Goal: Information Seeking & Learning: Find contact information

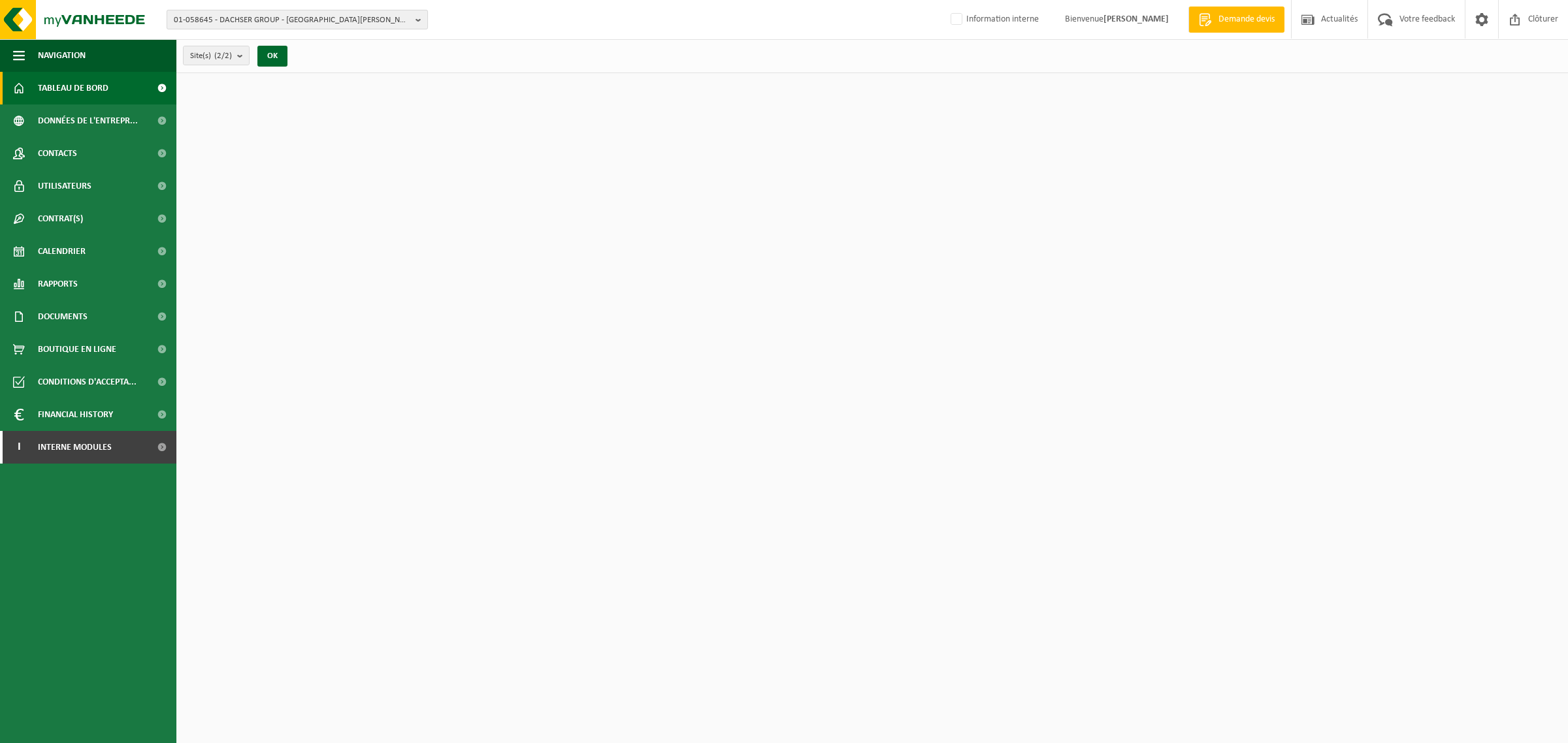
click at [313, 21] on span "01-058645 - DACHSER GROUP - 62220 CARVIN, RUE LOUIS JOSEPH GAY LUSSAC ZONE INDU…" at bounding box center [292, 20] width 236 height 20
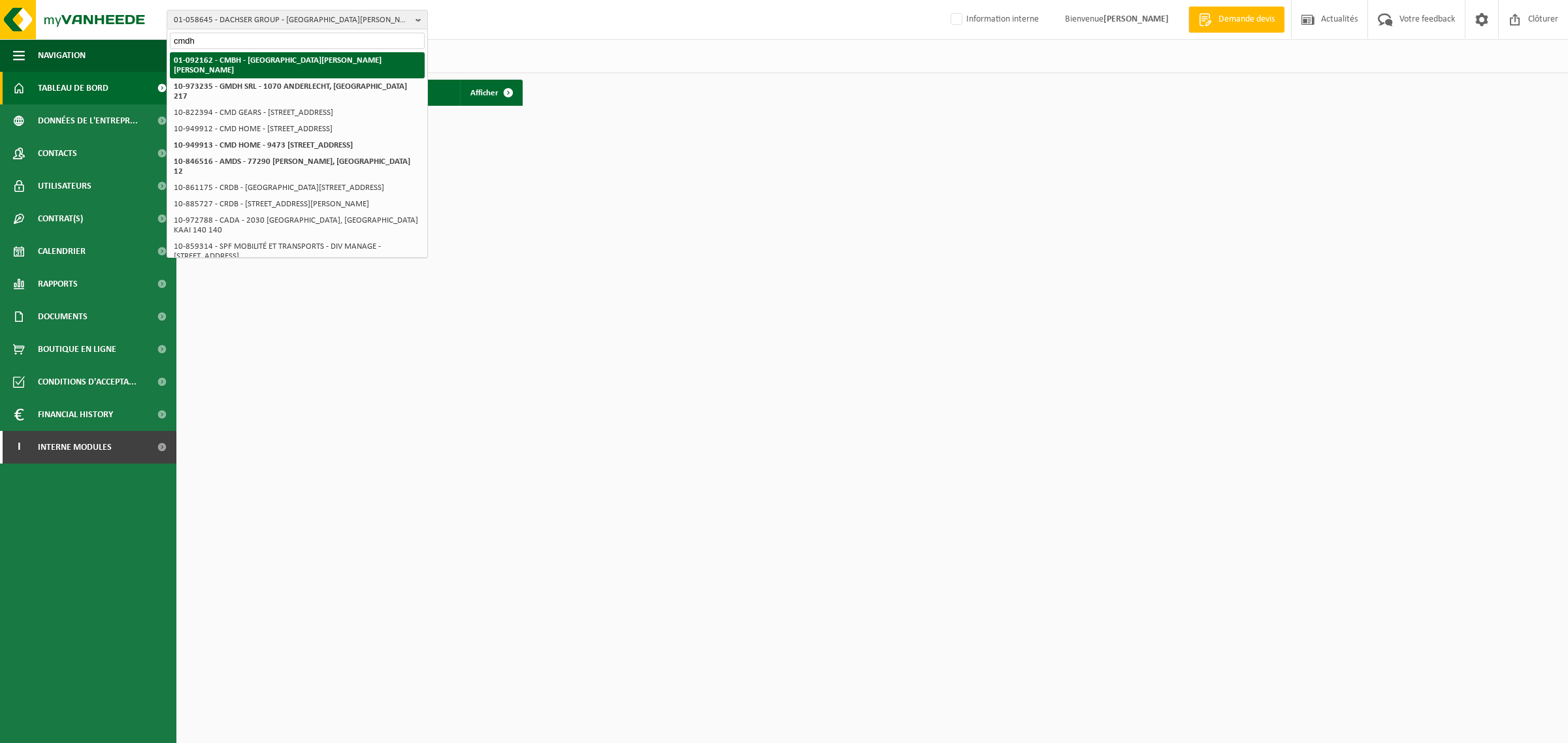
type input "cmdh"
click at [260, 63] on strong "01-092162 - CMBH - 62223 ST LAURENT BLANGY, RUE PIERRE ET MARIE CURIE BP 80126" at bounding box center [277, 65] width 208 height 18
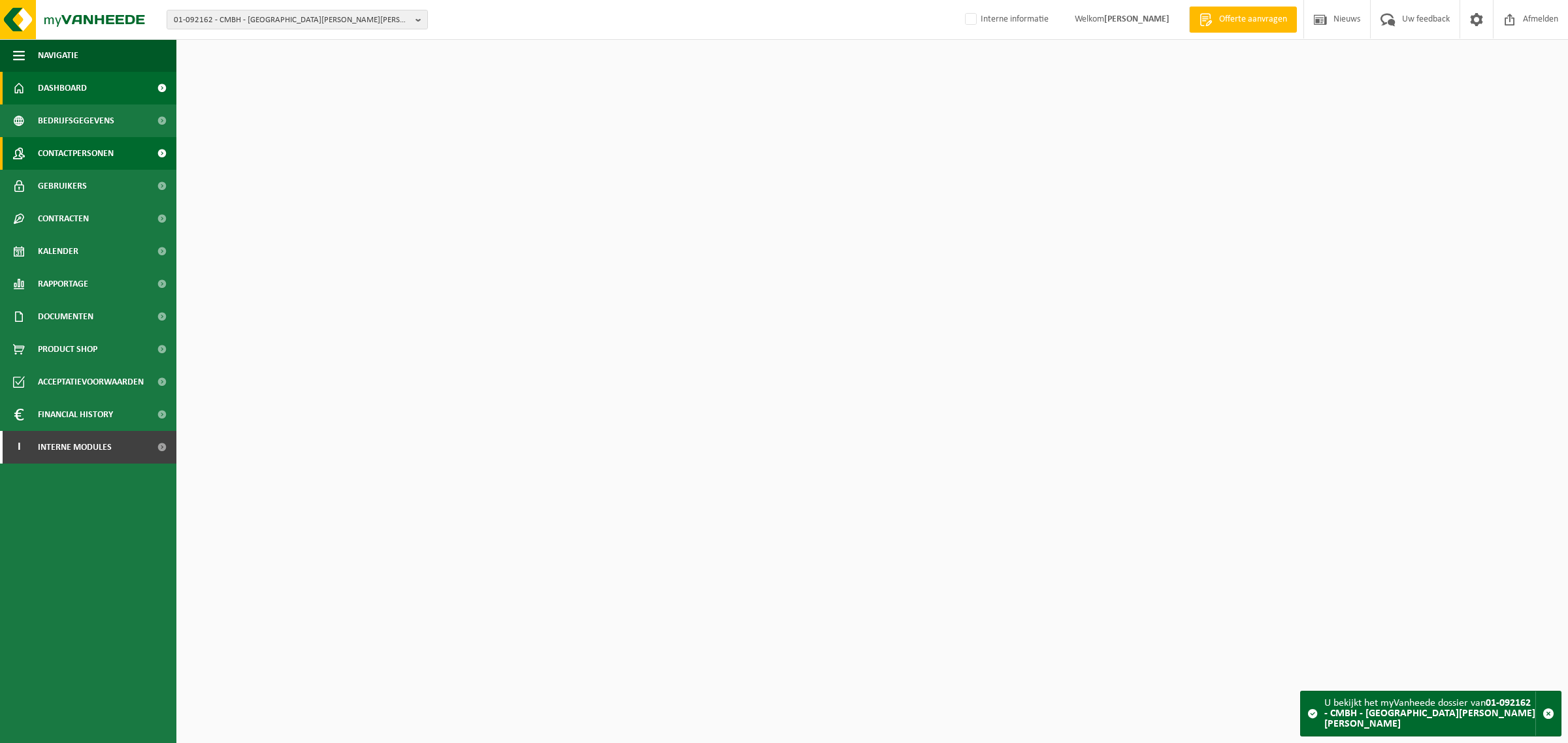
click at [90, 154] on span "Contactpersonen" at bounding box center [75, 154] width 76 height 33
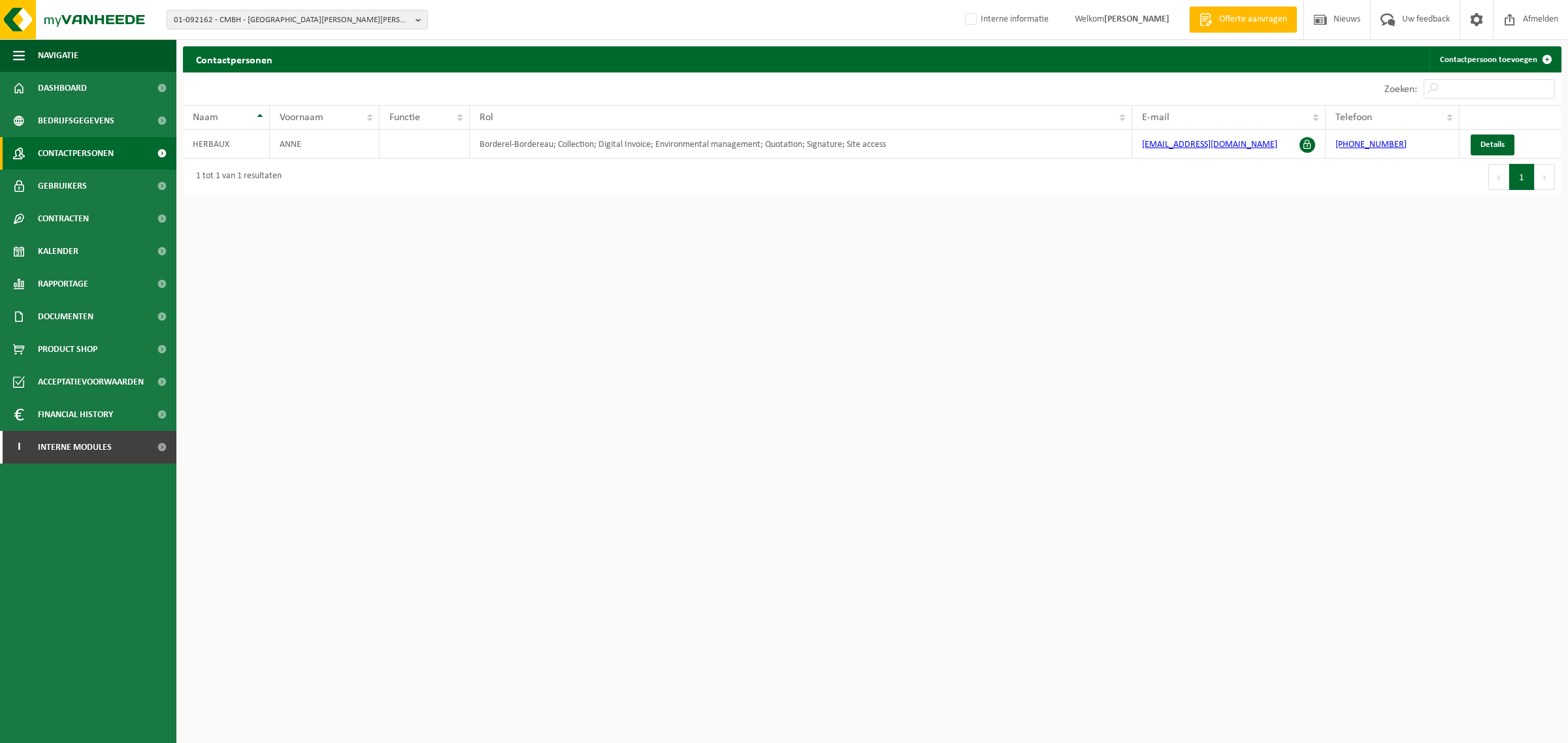
drag, startPoint x: 1186, startPoint y: 148, endPoint x: 1168, endPoint y: 210, distance: 64.6
click at [1146, 245] on html "01-092162 - CMBH - 62223 ST LAURENT BLANGY, RUE PIERRE ET MARIE CURIE BP 80126 …" at bounding box center [784, 371] width 1568 height 743
drag, startPoint x: 1252, startPoint y: 147, endPoint x: 1135, endPoint y: 155, distance: 117.3
click at [1135, 155] on td "anneherbaux@cmbh.fr" at bounding box center [1229, 144] width 194 height 29
copy link "anneherbaux@cmbh.fr"
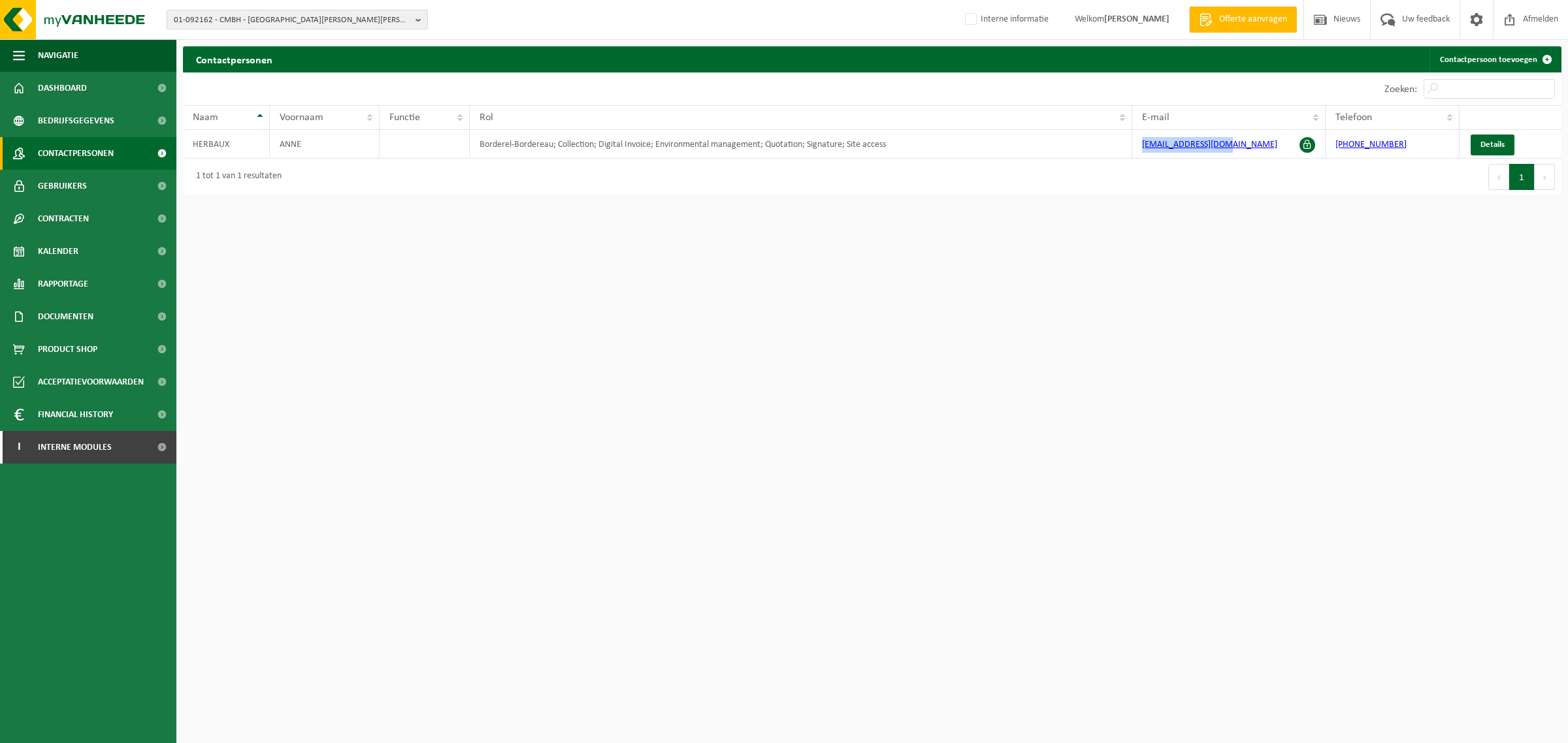
click at [292, 20] on span "01-092162 - CMBH - 62223 ST LAURENT BLANGY, RUE PIERRE ET MARIE CURIE BP 80126" at bounding box center [292, 20] width 236 height 20
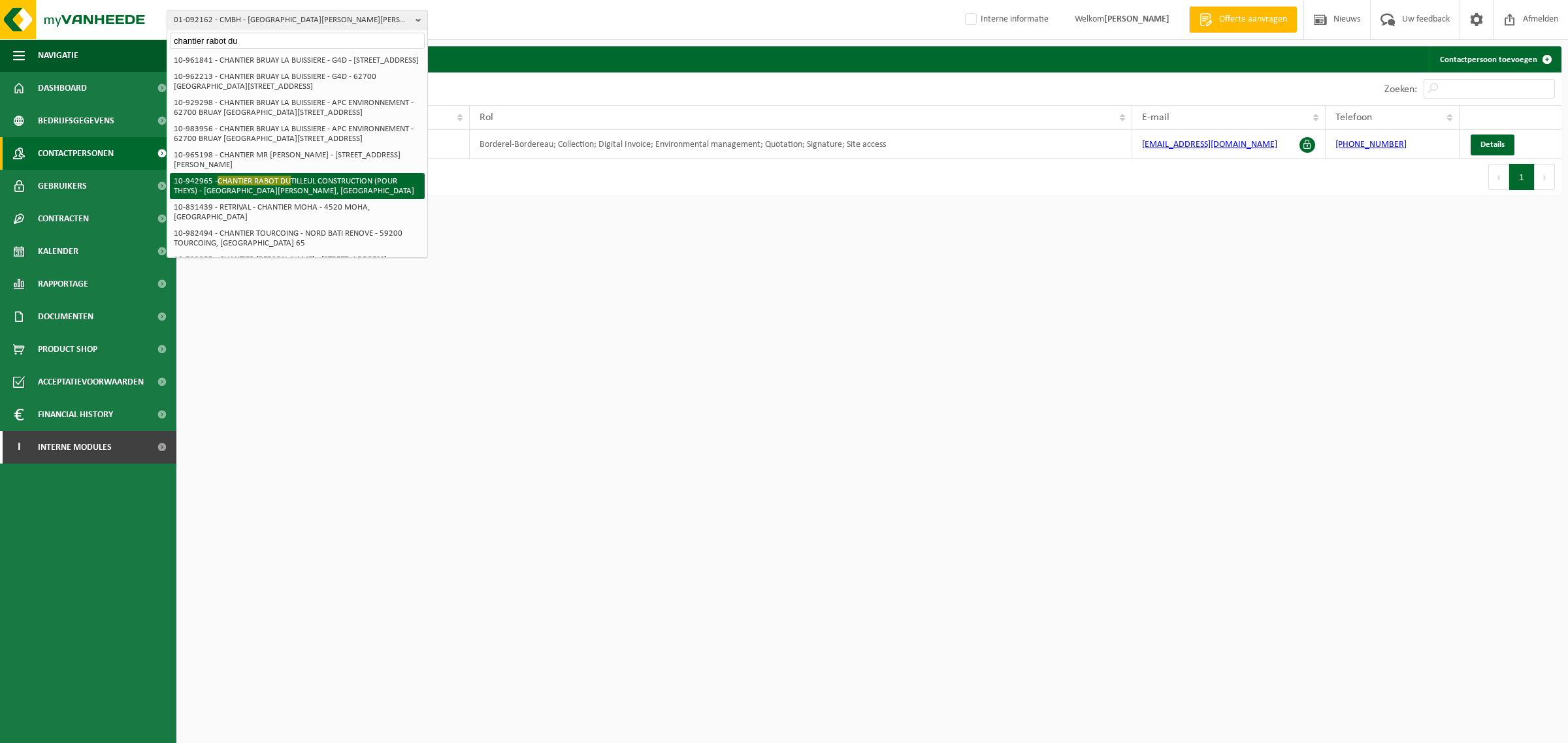
type input "chantier rabot du"
click at [259, 199] on li "10-942965 - CHANTIER RABOT DU TILLEUL CONSTRUCTION (POUR THEYS) - 62223 ST LAUR…" at bounding box center [297, 186] width 255 height 26
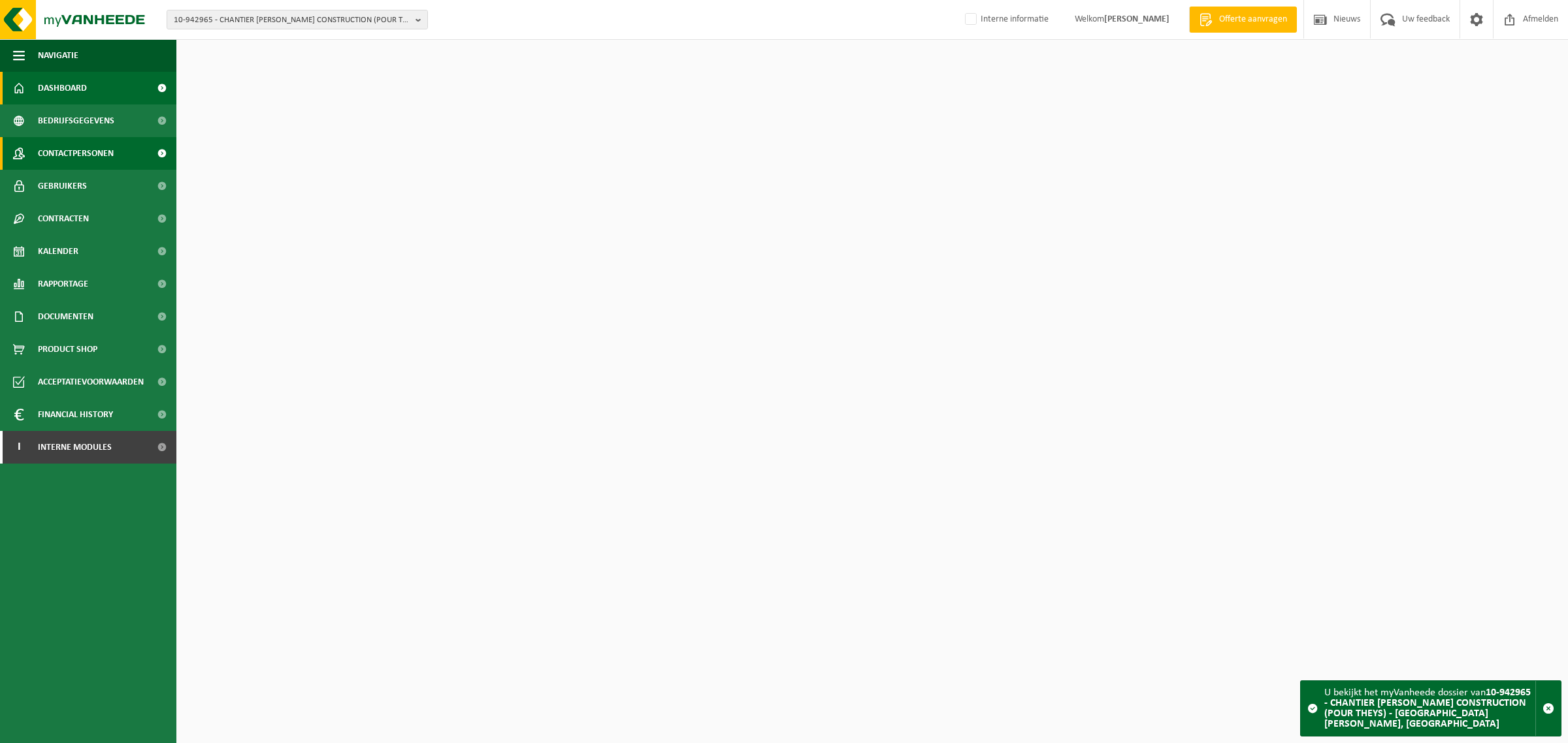
click at [82, 158] on span "Contactpersonen" at bounding box center [75, 154] width 76 height 33
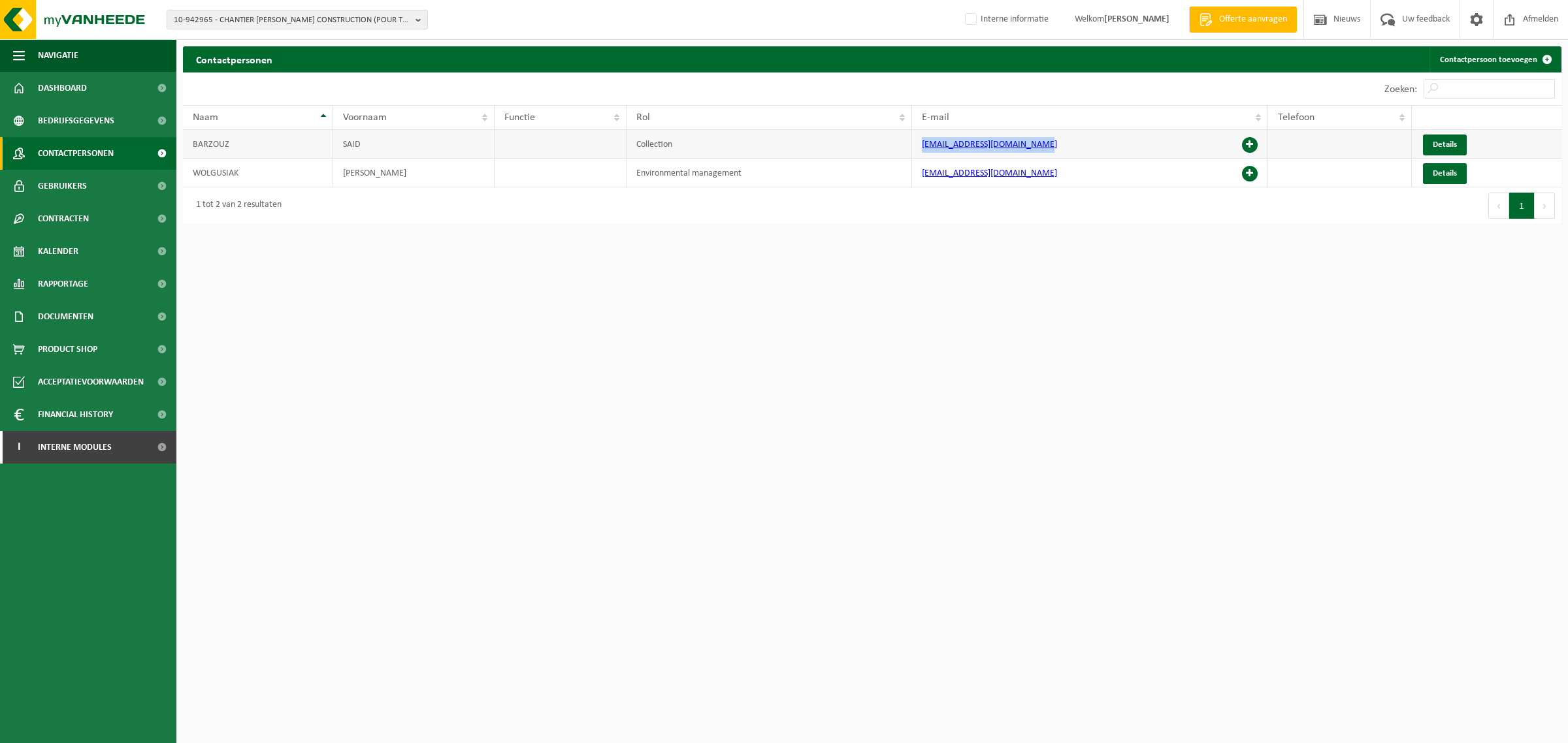
drag, startPoint x: 1096, startPoint y: 148, endPoint x: 909, endPoint y: 158, distance: 187.3
click at [909, 158] on tr "BARZOUZ SAID Collection sbarzouz@rabotdutilleul.com Details" at bounding box center [872, 144] width 1379 height 29
copy tr "sbarzouz@rabotdutilleul.com"
click at [1078, 167] on td "gwolgusiak@rabotdutilleul.com" at bounding box center [1090, 173] width 356 height 29
drag, startPoint x: 1079, startPoint y: 177, endPoint x: 914, endPoint y: 181, distance: 165.0
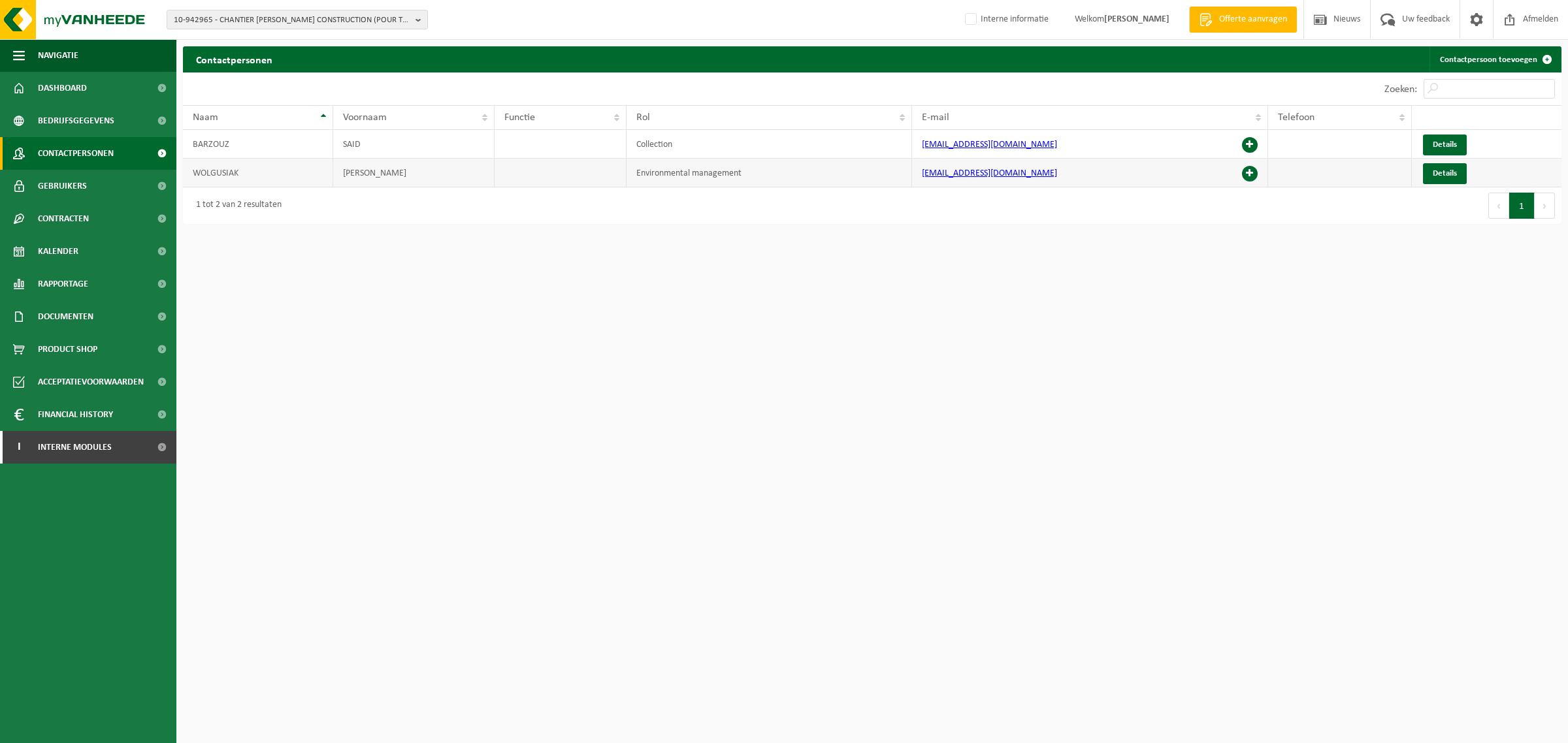
click at [914, 181] on td "gwolgusiak@rabotdutilleul.com" at bounding box center [1090, 173] width 356 height 29
copy link "gwolgusiak@rabotdutilleul.com"
click at [348, 15] on span "10-942965 - CHANTIER RABOT DUTILLEUL CONSTRUCTION (POUR THEYS) - 62223 ST LAURE…" at bounding box center [292, 20] width 236 height 20
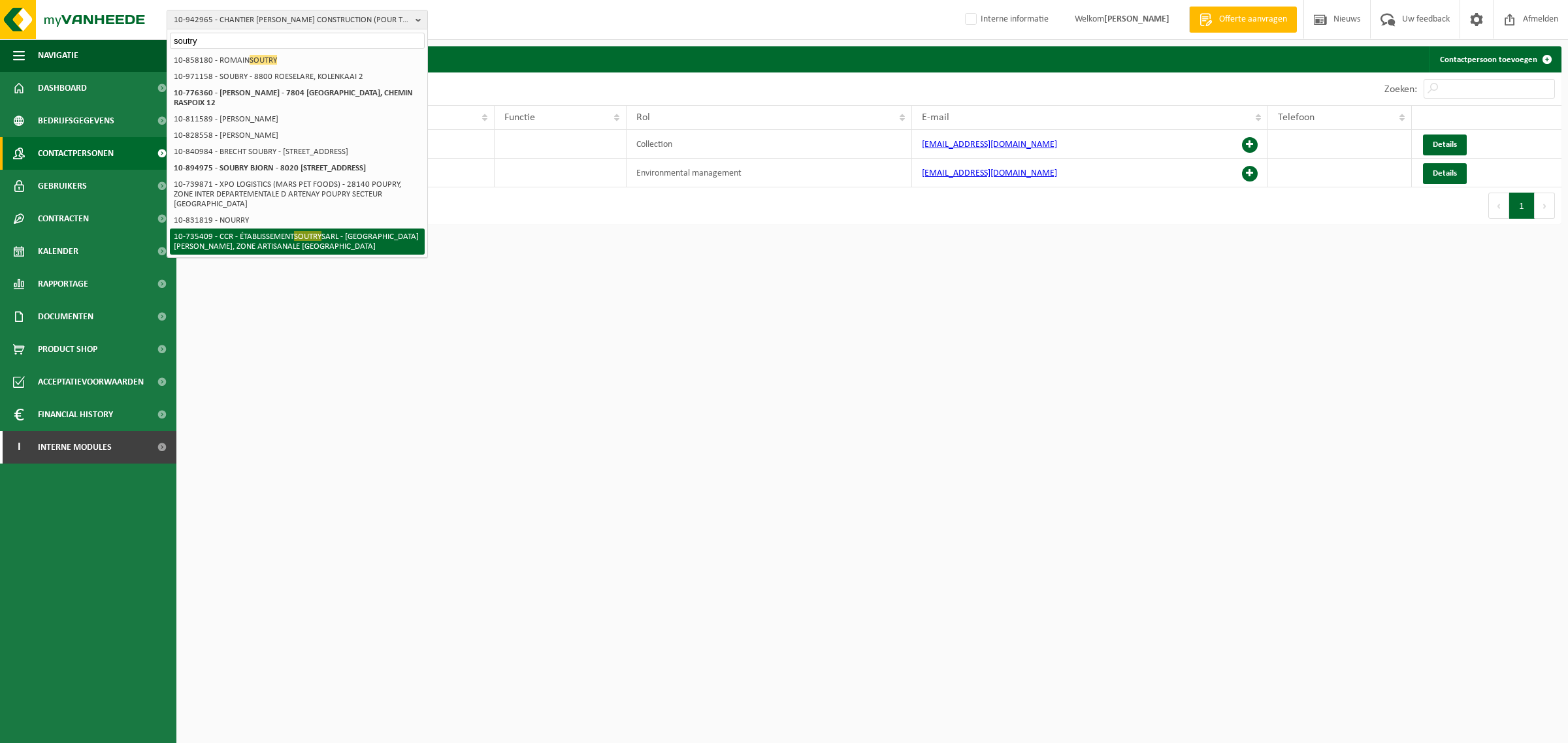
type input "soutry"
click at [261, 246] on li "10-735409 - CCR - ÉTABLISSEMENT SOUTRY SARL - 62223 ST LAURENT BLANGY, ZONE ART…" at bounding box center [297, 242] width 255 height 26
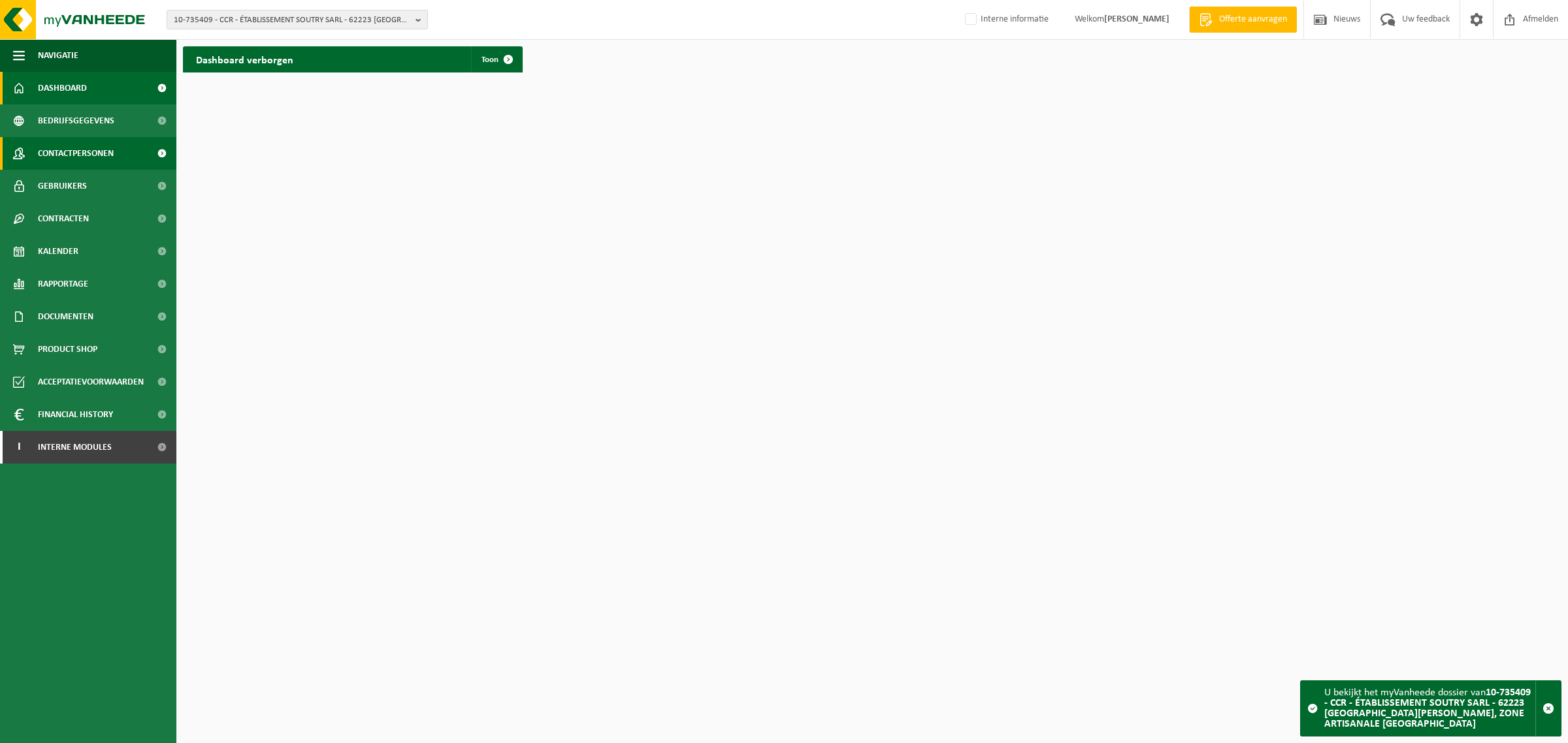
click at [79, 150] on span "Contactpersonen" at bounding box center [75, 154] width 76 height 33
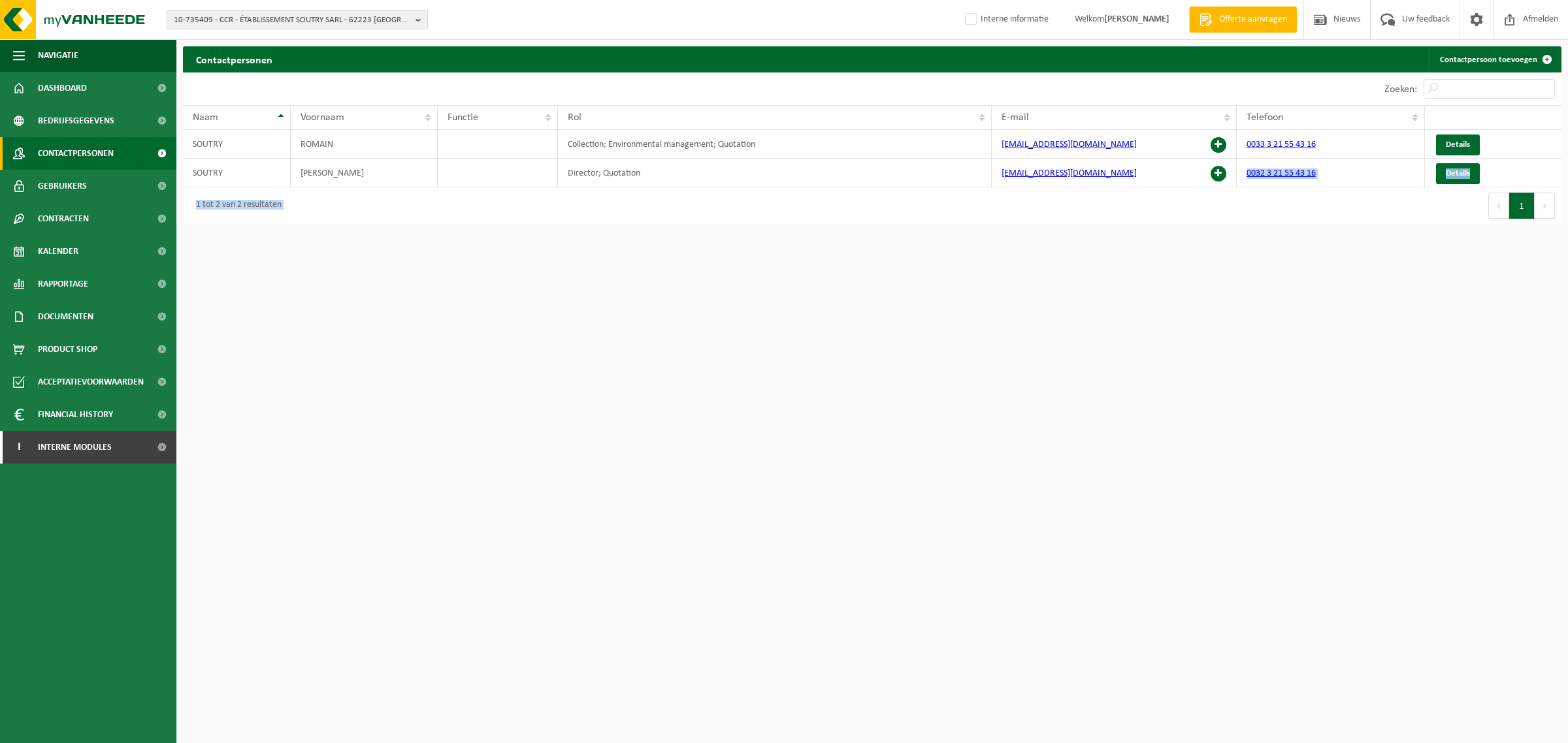
drag, startPoint x: 1134, startPoint y: 179, endPoint x: 978, endPoint y: 193, distance: 156.6
click at [978, 193] on div "10 25 50 100 10 resultaten weergeven Zoeken: Naam Voornaam Functie Rol E-mail T…" at bounding box center [872, 148] width 1379 height 152
click at [1084, 179] on td "sarlsoutry@orange.fr" at bounding box center [1113, 173] width 245 height 29
click at [997, 171] on td "sarlsoutry@orange.fr" at bounding box center [1113, 173] width 245 height 29
drag, startPoint x: 1111, startPoint y: 176, endPoint x: 988, endPoint y: 177, distance: 123.0
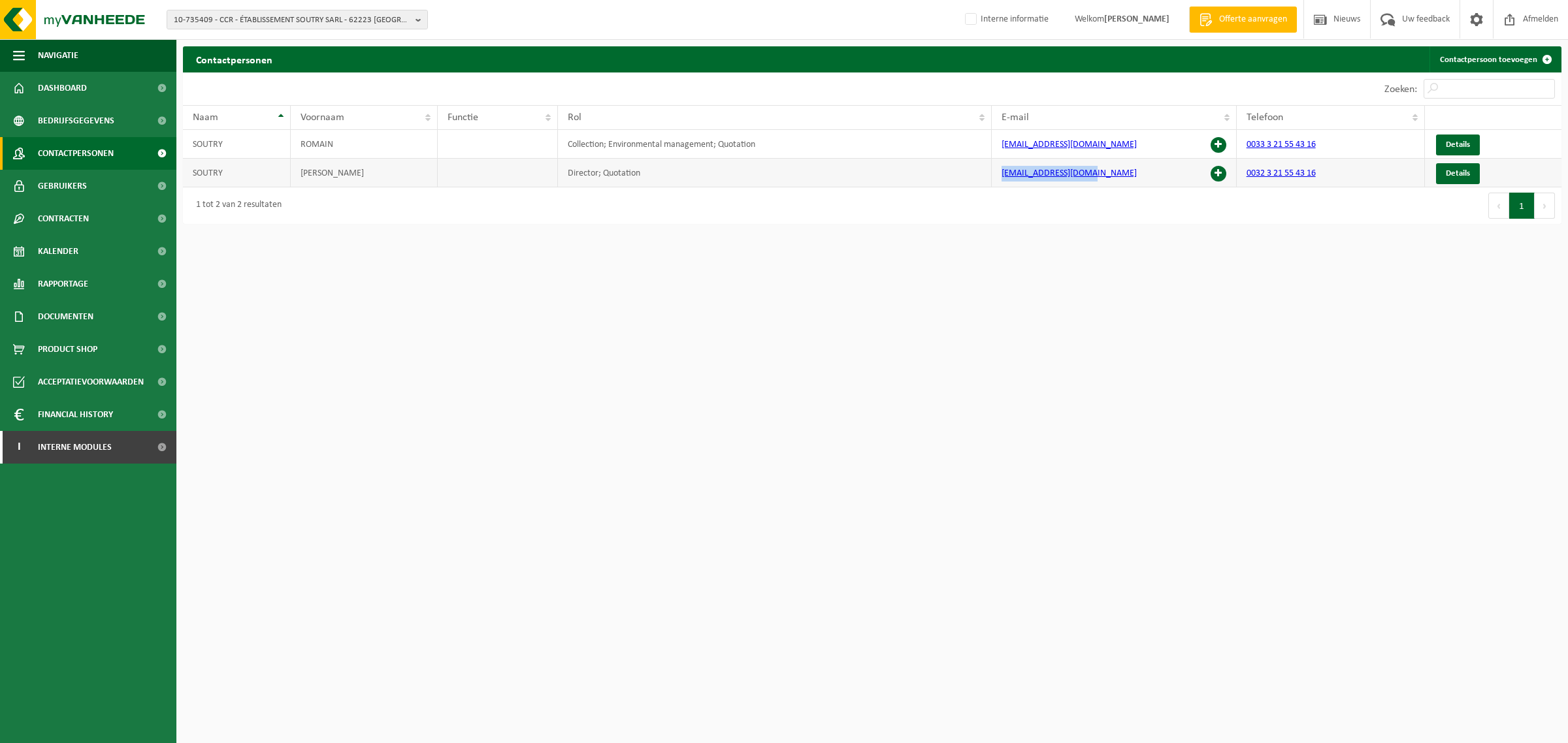
click at [988, 177] on tr "SOUTRY ROGER Director; Quotation sarlsoutry@orange.fr 0032 3 21 55 43 16 Details" at bounding box center [872, 173] width 1379 height 29
copy tr "sarlsoutry@orange.fr"
click at [345, 14] on span "10-735409 - CCR - ÉTABLISSEMENT SOUTRY SARL - 62223 ST LAURENT BLANGY, ZONE ART…" at bounding box center [292, 20] width 236 height 20
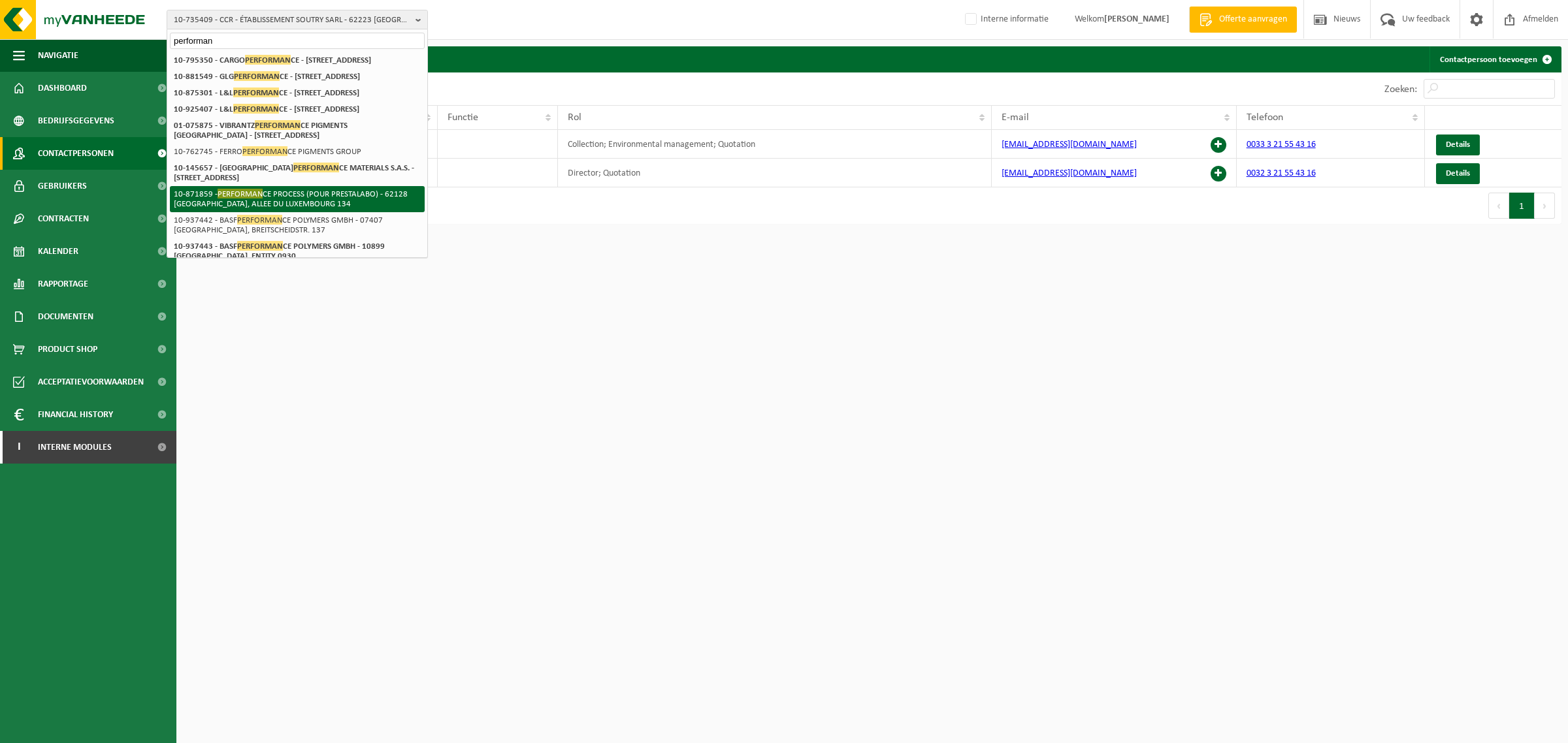
type input "performan"
click at [241, 198] on span "PERFORMAN" at bounding box center [240, 193] width 45 height 10
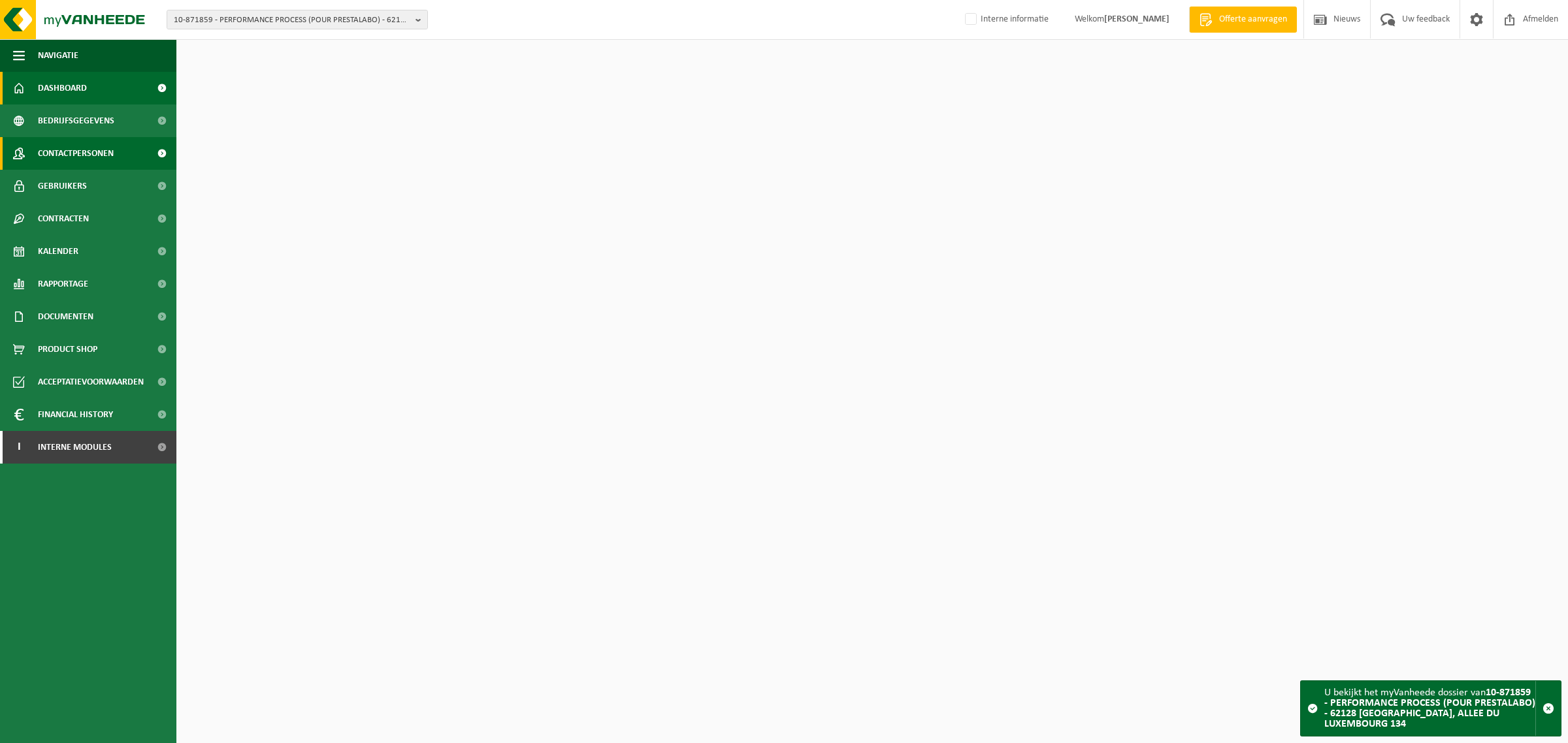
click at [121, 157] on link "Contactpersonen" at bounding box center [88, 154] width 176 height 33
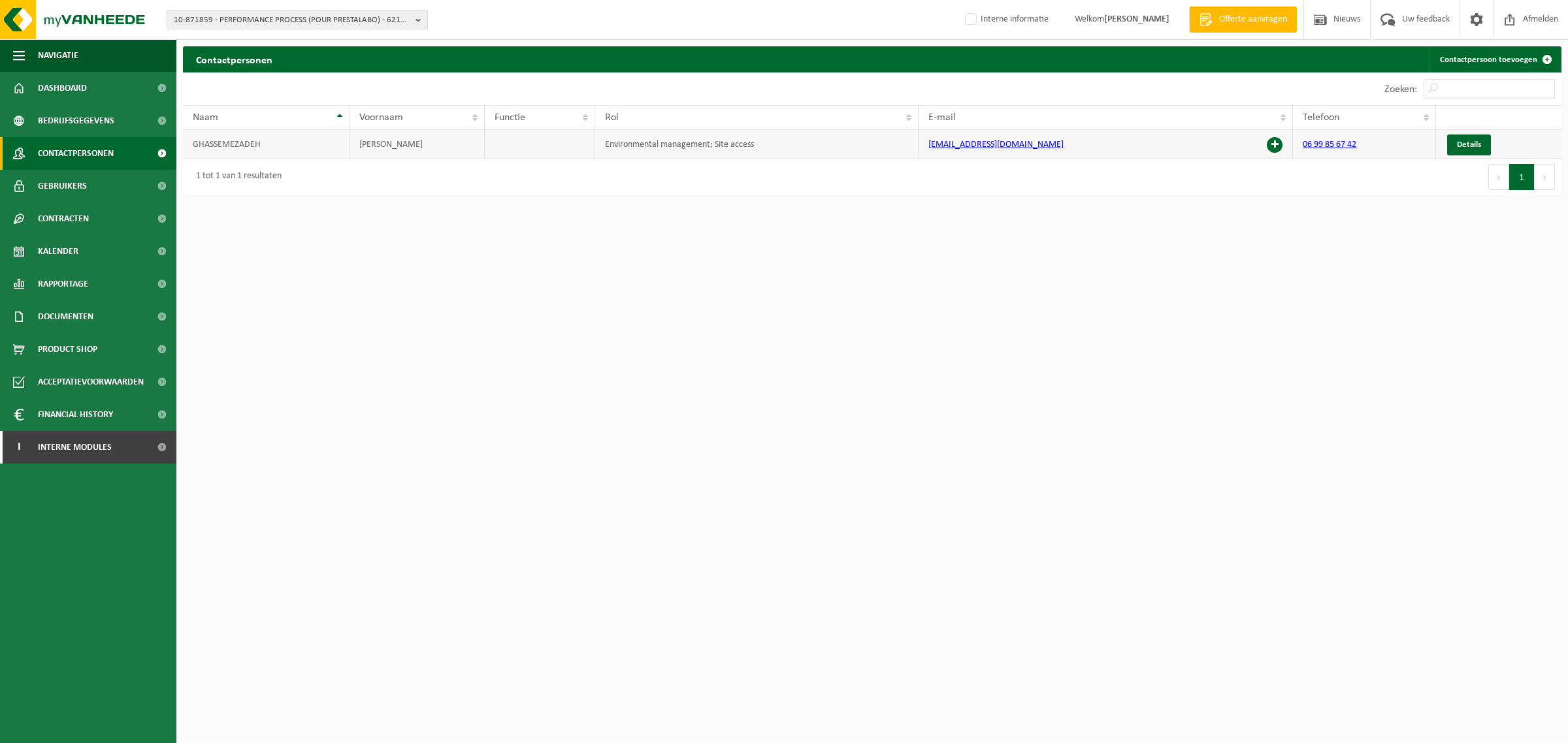
drag, startPoint x: 1165, startPoint y: 149, endPoint x: 902, endPoint y: 148, distance: 263.0
click at [902, 148] on tr "GHASSEMEZADEH THOMAS Environmental management; Site access tghassemezadeh@perfo…" at bounding box center [872, 144] width 1379 height 29
copy tr "tghassemezadeh@performance-process.fr"
click at [323, 20] on span "10-871859 - PERFORMANCE PROCESS (POUR PRESTALABO) - 62128 [GEOGRAPHIC_DATA], AL…" at bounding box center [292, 20] width 236 height 20
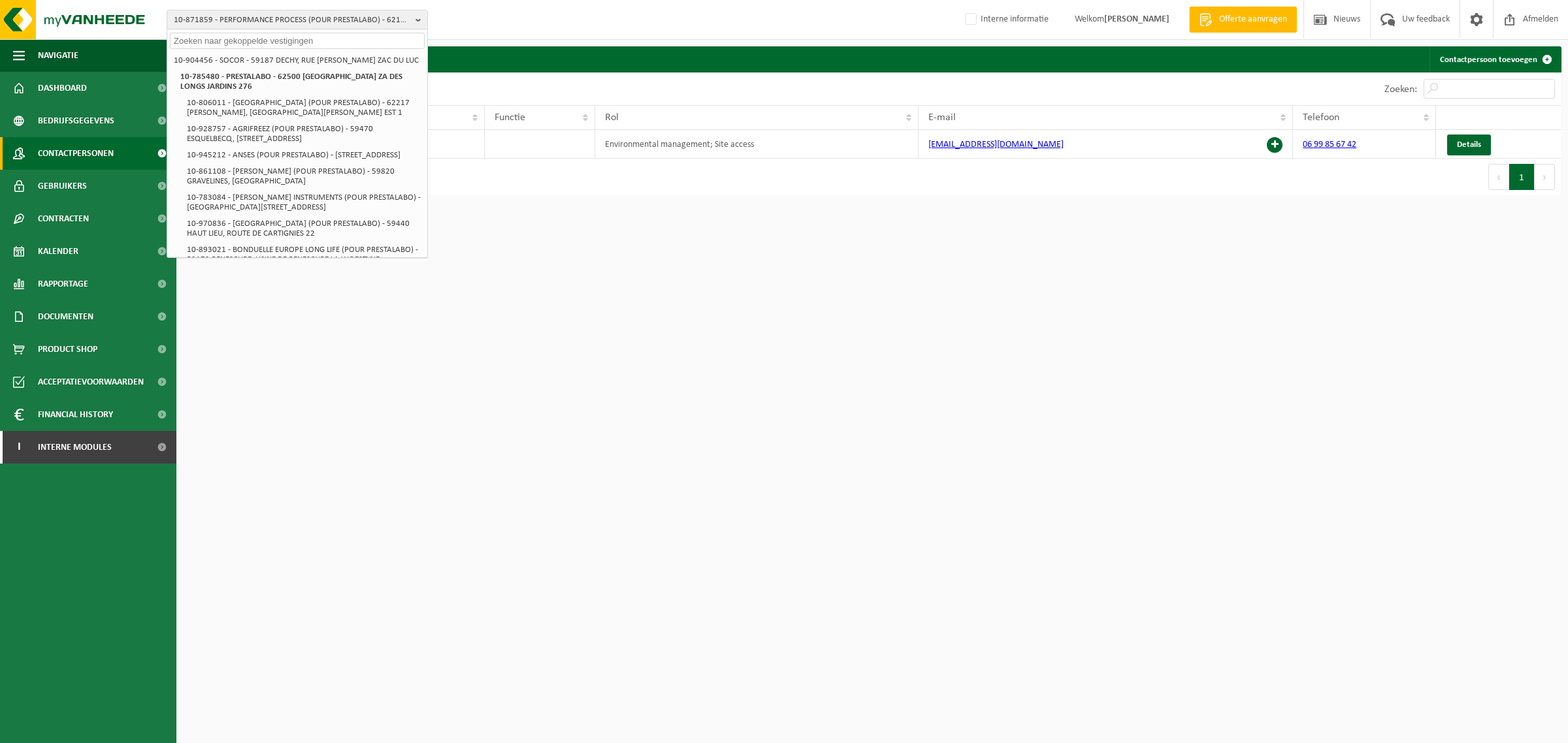
click at [311, 41] on input "text" at bounding box center [297, 41] width 255 height 16
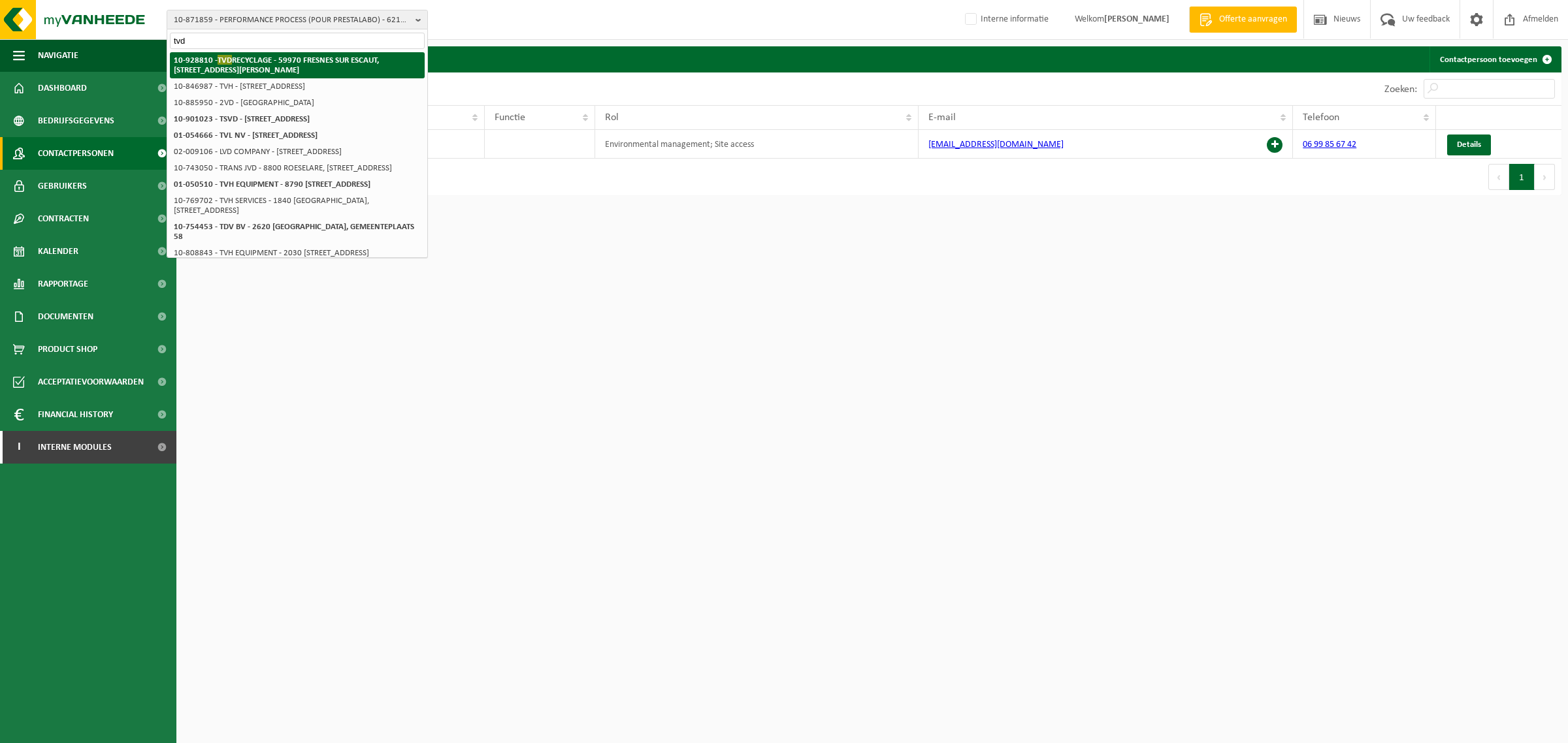
type input "tvd"
click at [296, 72] on li "10-928810 - TVD RECYCLAGE - 59970 FRESNES SUR ESCAUT, RUE JEAN JAURES 274" at bounding box center [297, 65] width 255 height 26
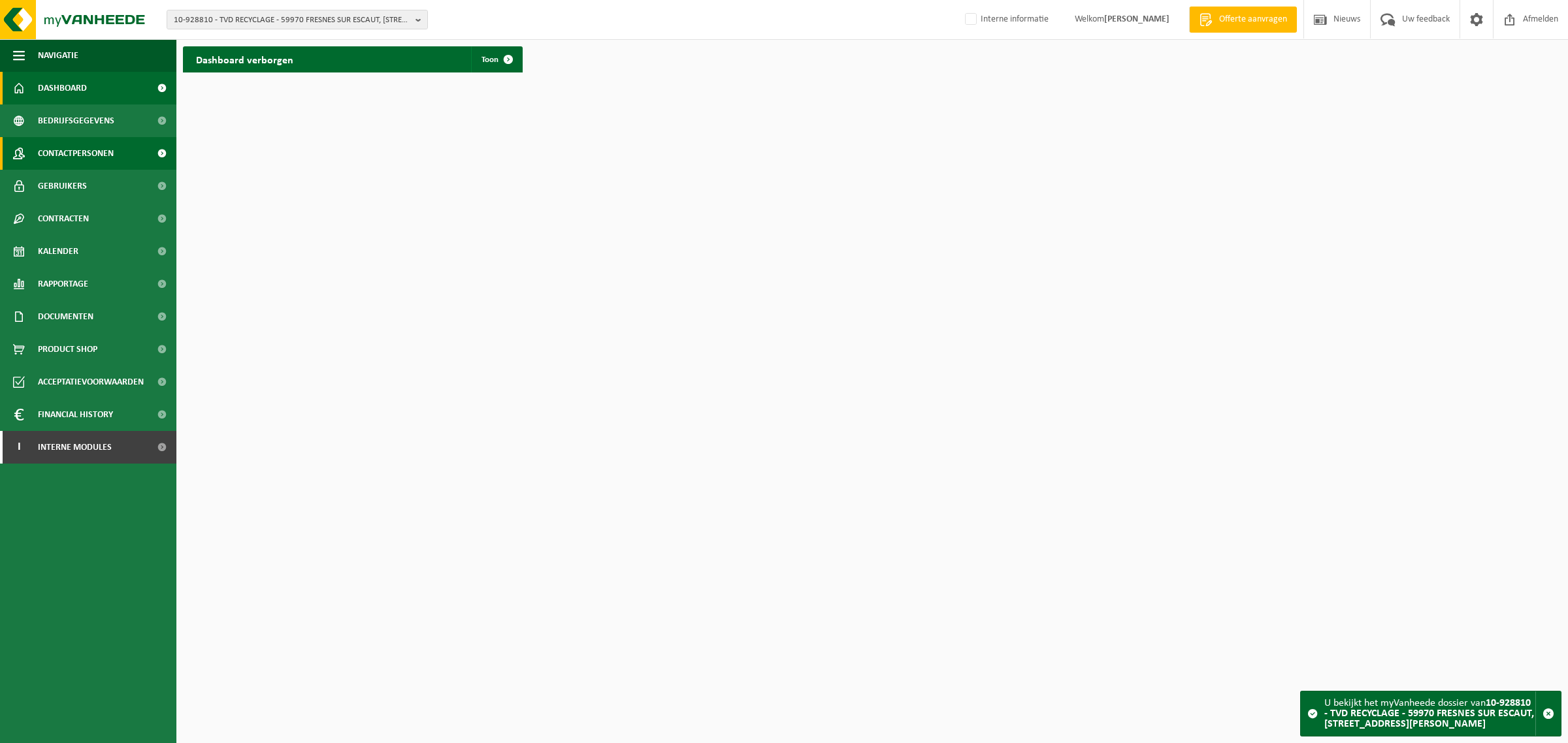
click at [104, 149] on span "Contactpersonen" at bounding box center [75, 154] width 76 height 33
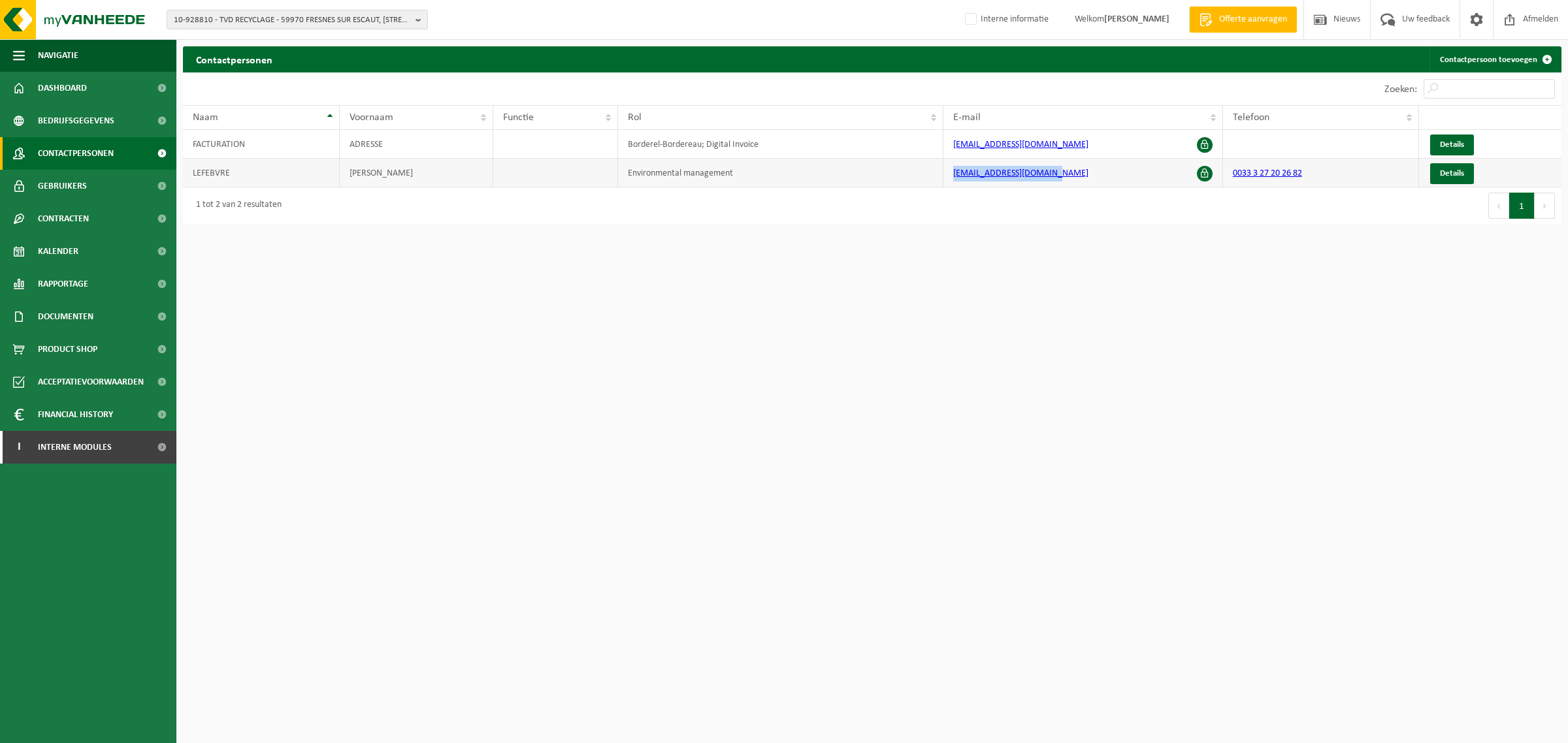
drag, startPoint x: 1129, startPoint y: 179, endPoint x: 951, endPoint y: 183, distance: 178.0
click at [951, 183] on td "contact@tvdrecyclage.fr" at bounding box center [1083, 173] width 280 height 29
copy link "contact@tvdrecyclage.fr"
click at [274, 21] on span "10-928810 - TVD RECYCLAGE - 59970 FRESNES SUR ESCAUT, RUE JEAN JAURES 274" at bounding box center [292, 20] width 236 height 20
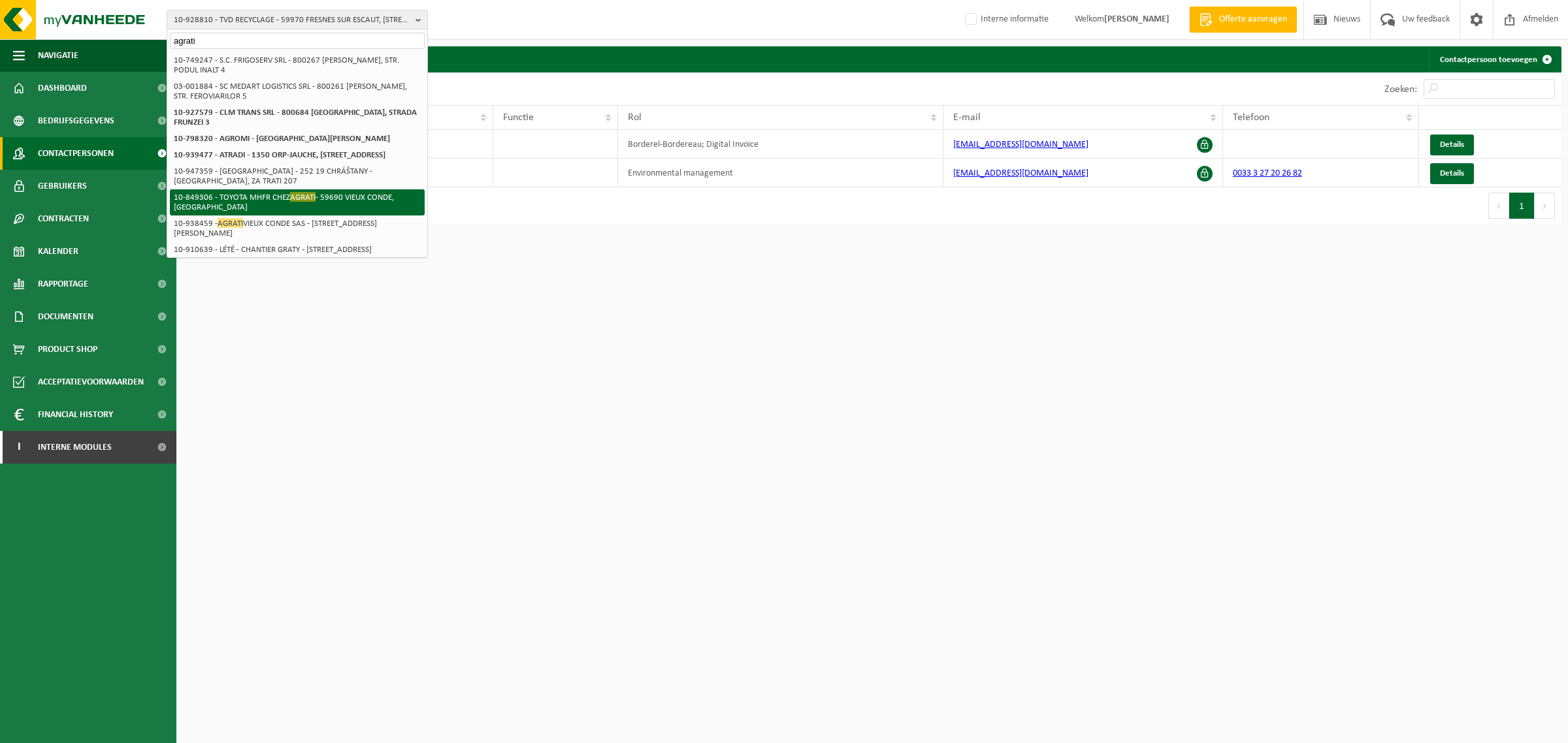
type input "agrati"
click at [269, 204] on li "10-849306 - TOYOTA MHFR CHEZ AGRATI - 59690 VIEUX CONDE, RUE DERVAUX" at bounding box center [297, 202] width 255 height 26
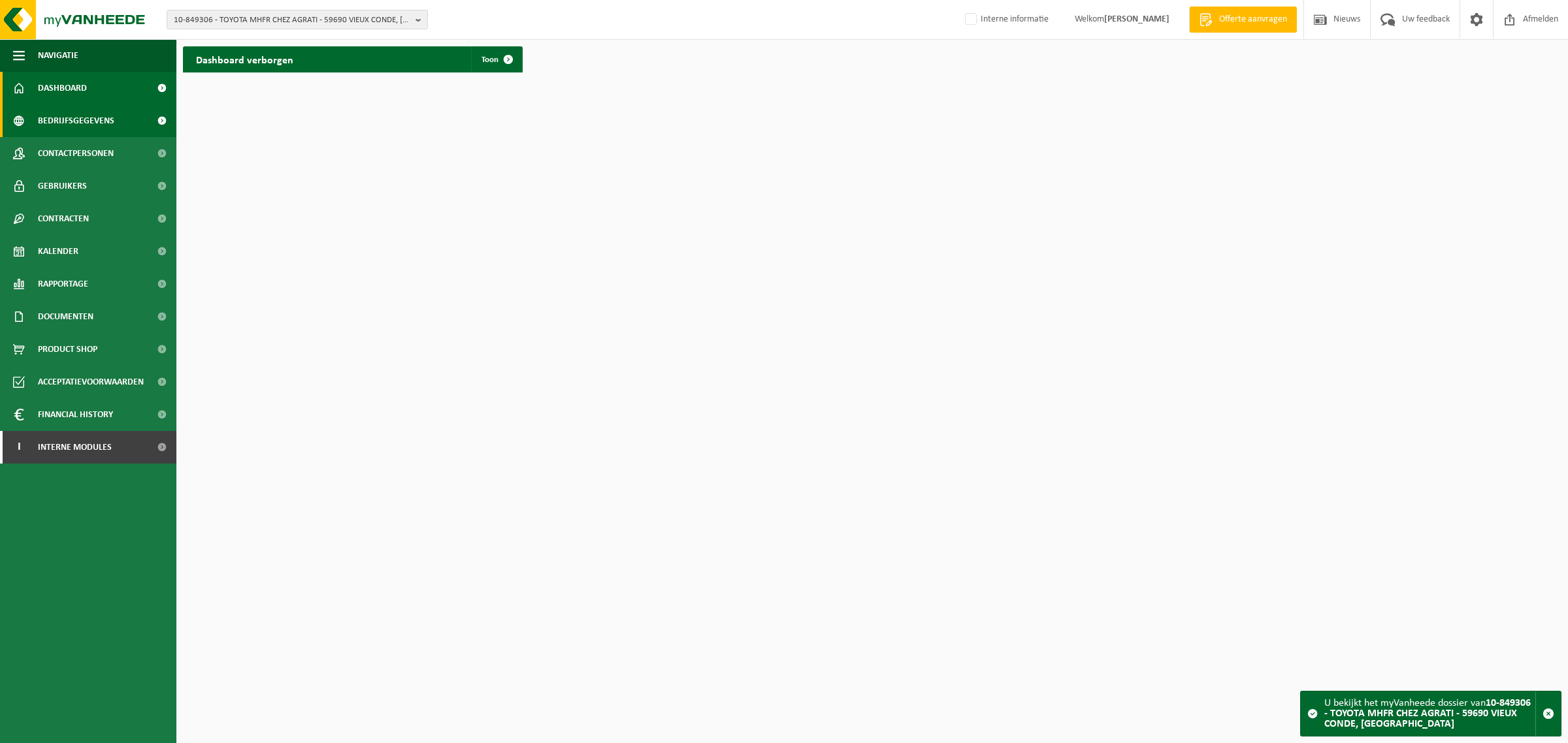
click at [93, 122] on span "Bedrijfsgegevens" at bounding box center [76, 121] width 77 height 33
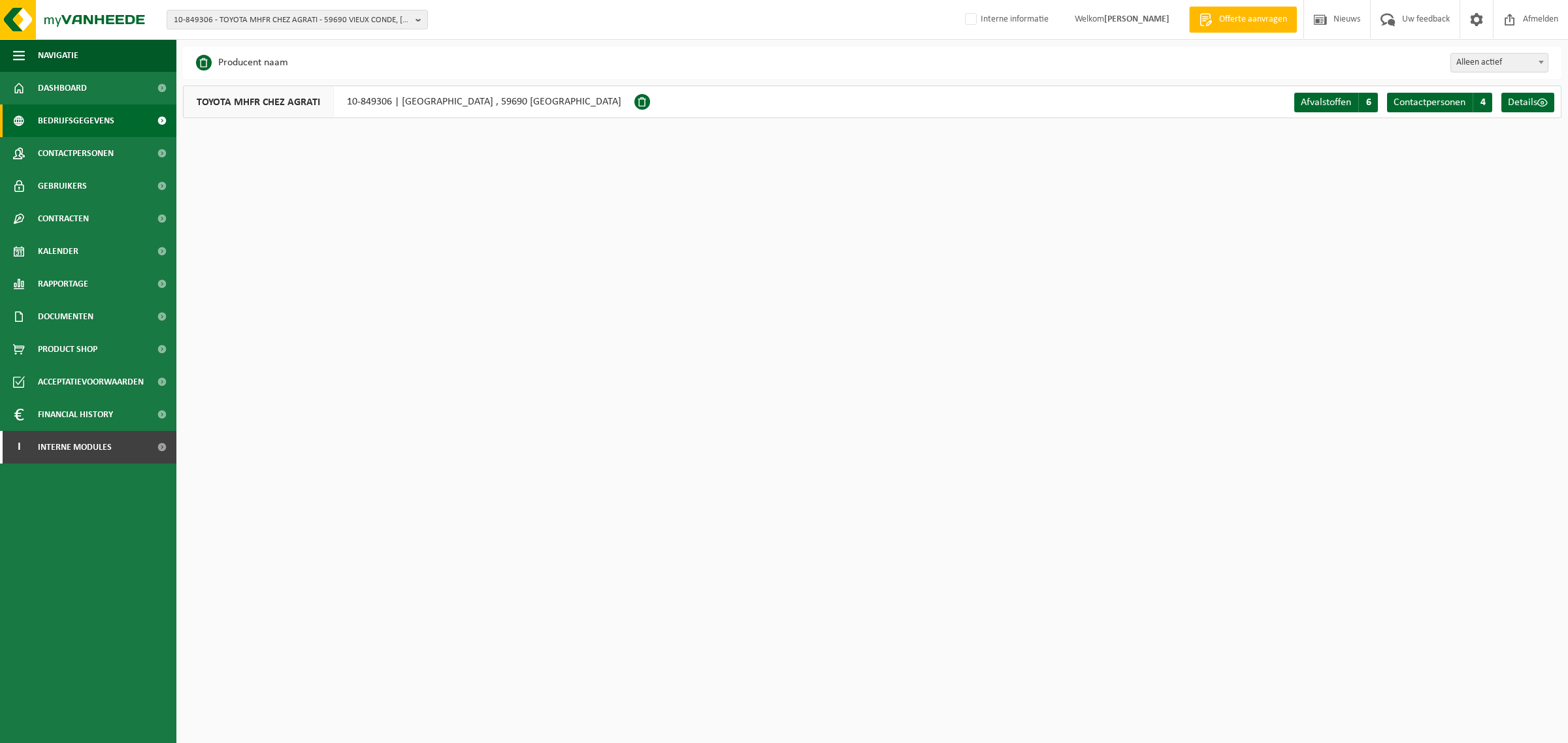
click at [80, 155] on span "Contactpersonen" at bounding box center [75, 154] width 76 height 33
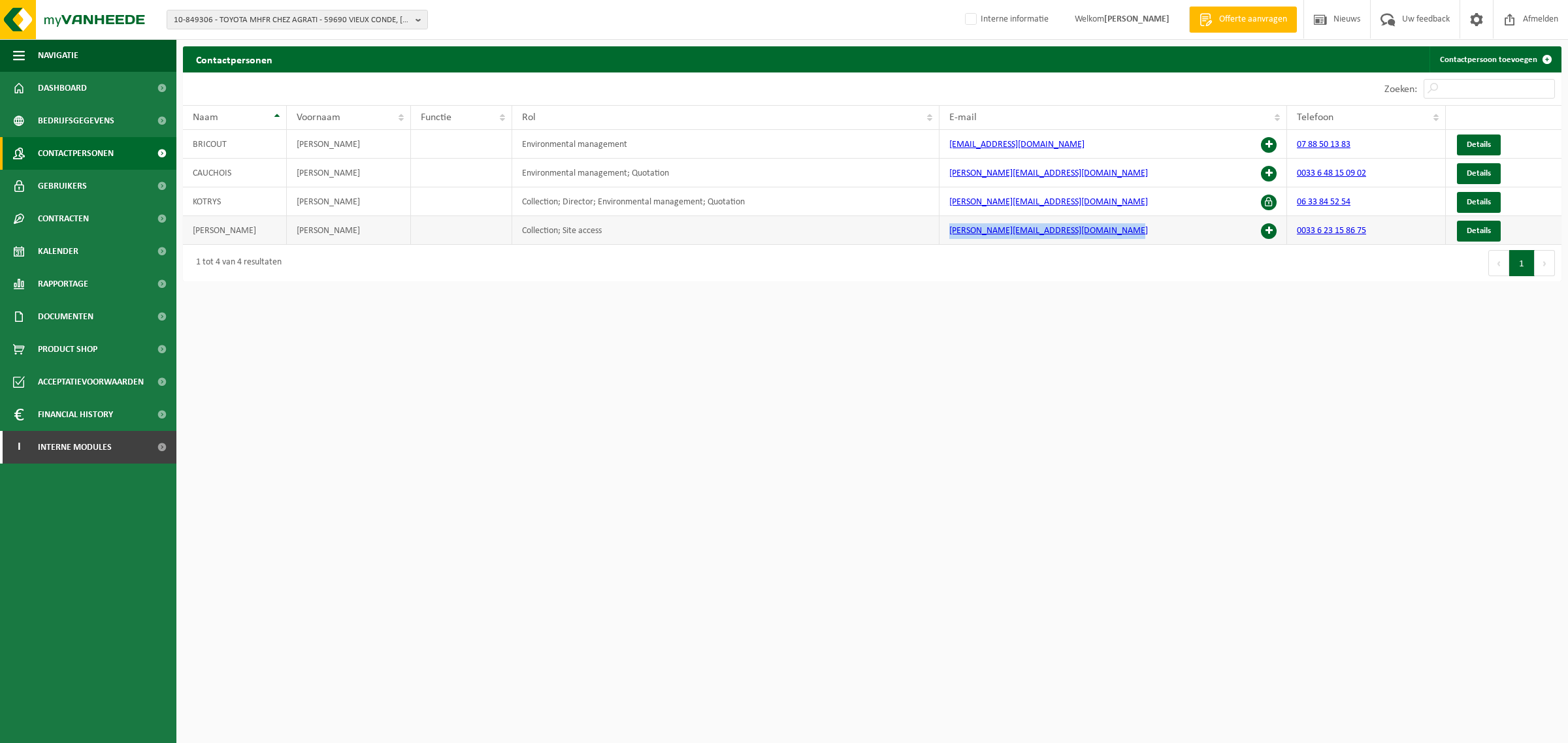
drag, startPoint x: 1178, startPoint y: 233, endPoint x: 937, endPoint y: 237, distance: 241.0
click at [937, 237] on tr "[PERSON_NAME] Collection; Site access [PERSON_NAME][EMAIL_ADDRESS][DOMAIN_NAME]…" at bounding box center [872, 231] width 1379 height 29
copy tr "[PERSON_NAME][EMAIL_ADDRESS][DOMAIN_NAME]"
drag, startPoint x: 1170, startPoint y: 144, endPoint x: 943, endPoint y: 142, distance: 227.0
click at [943, 142] on td "[EMAIL_ADDRESS][DOMAIN_NAME]" at bounding box center [1113, 144] width 348 height 29
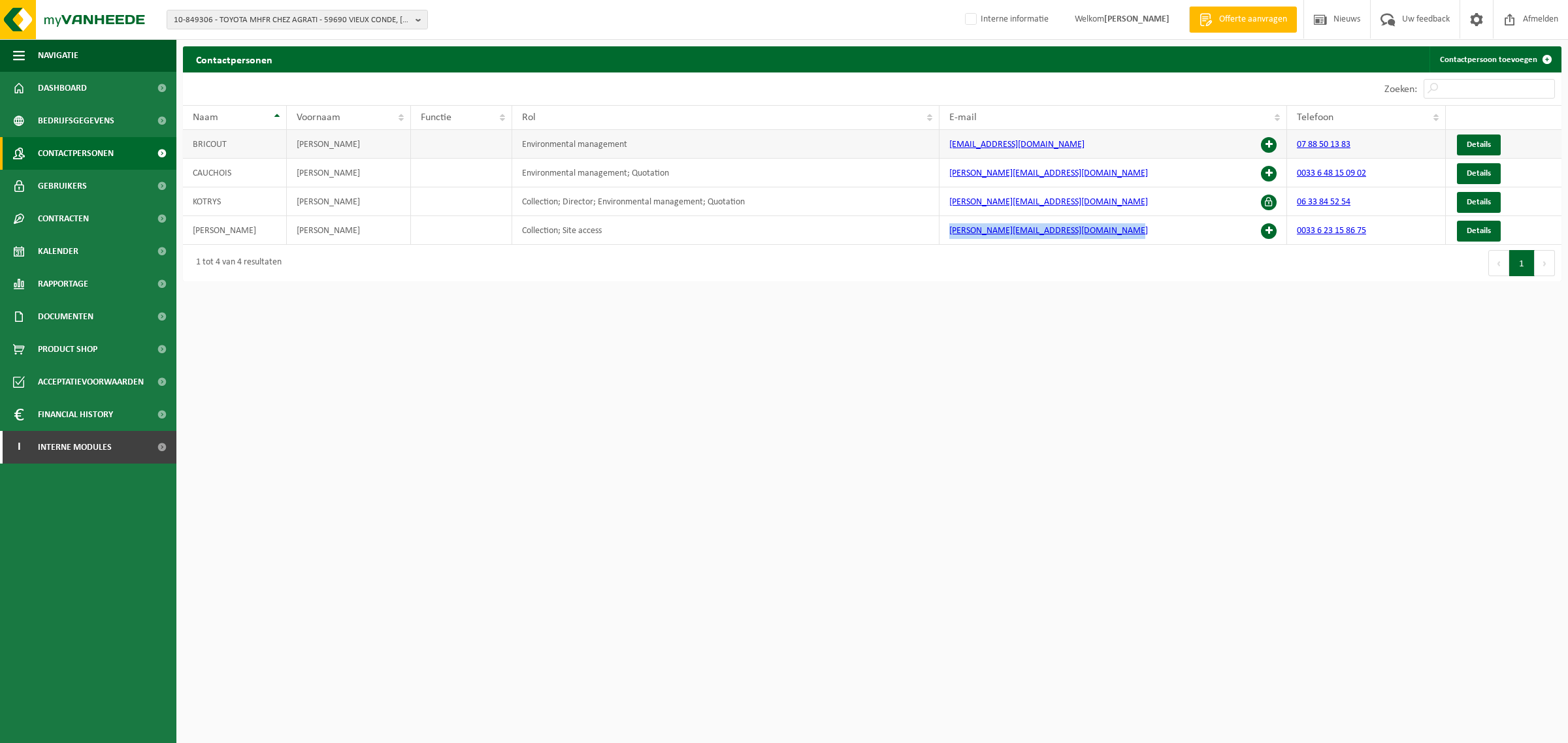
copy link "[EMAIL_ADDRESS][DOMAIN_NAME]"
